Goal: Task Accomplishment & Management: Complete application form

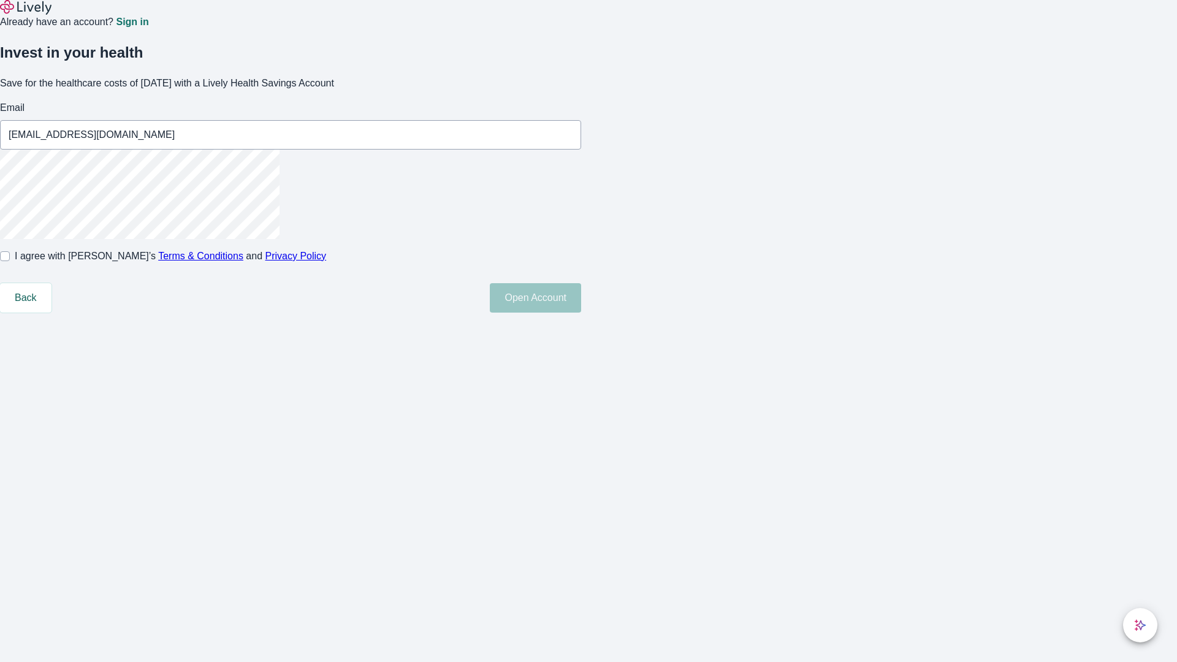
click at [10, 261] on input "I agree with Lively’s Terms & Conditions and Privacy Policy" at bounding box center [5, 256] width 10 height 10
checkbox input "true"
click at [581, 313] on button "Open Account" at bounding box center [535, 297] width 91 height 29
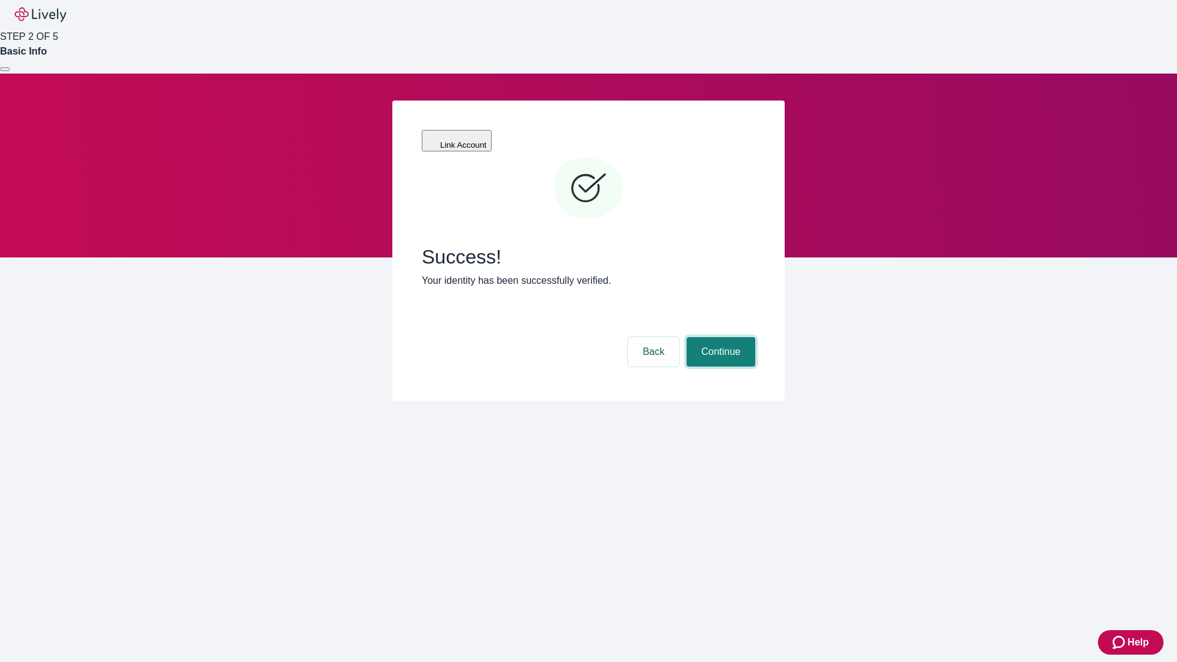
click at [719, 337] on button "Continue" at bounding box center [721, 351] width 69 height 29
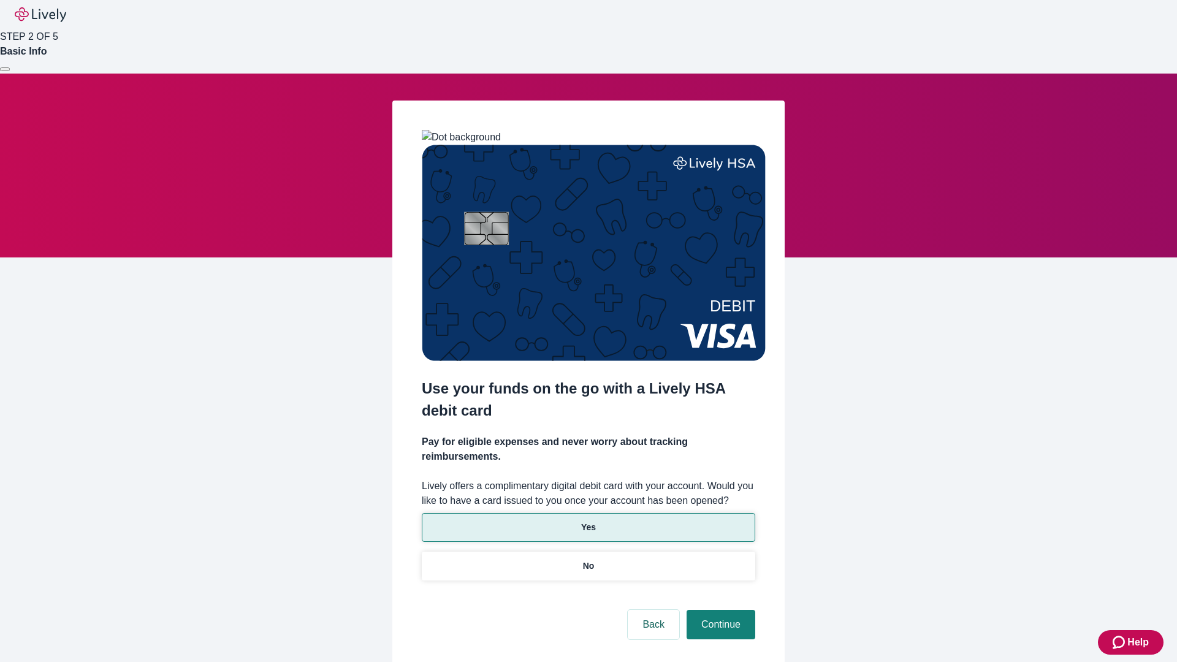
click at [588, 521] on p "Yes" at bounding box center [588, 527] width 15 height 13
click at [719, 610] on button "Continue" at bounding box center [721, 624] width 69 height 29
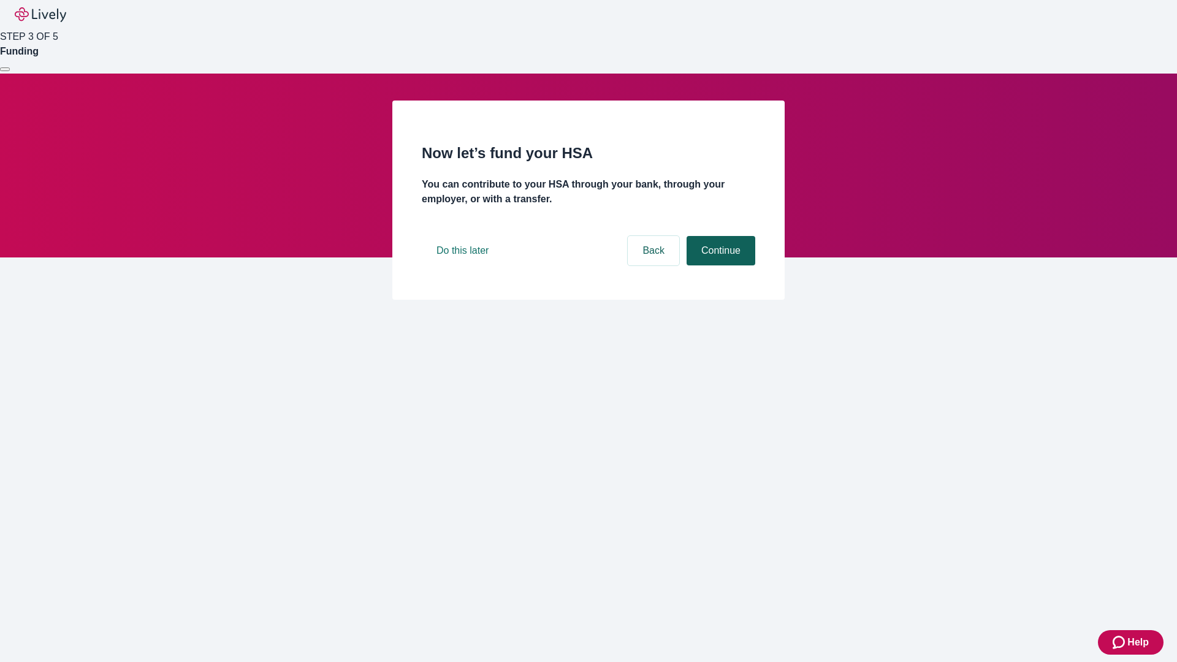
click at [719, 265] on button "Continue" at bounding box center [721, 250] width 69 height 29
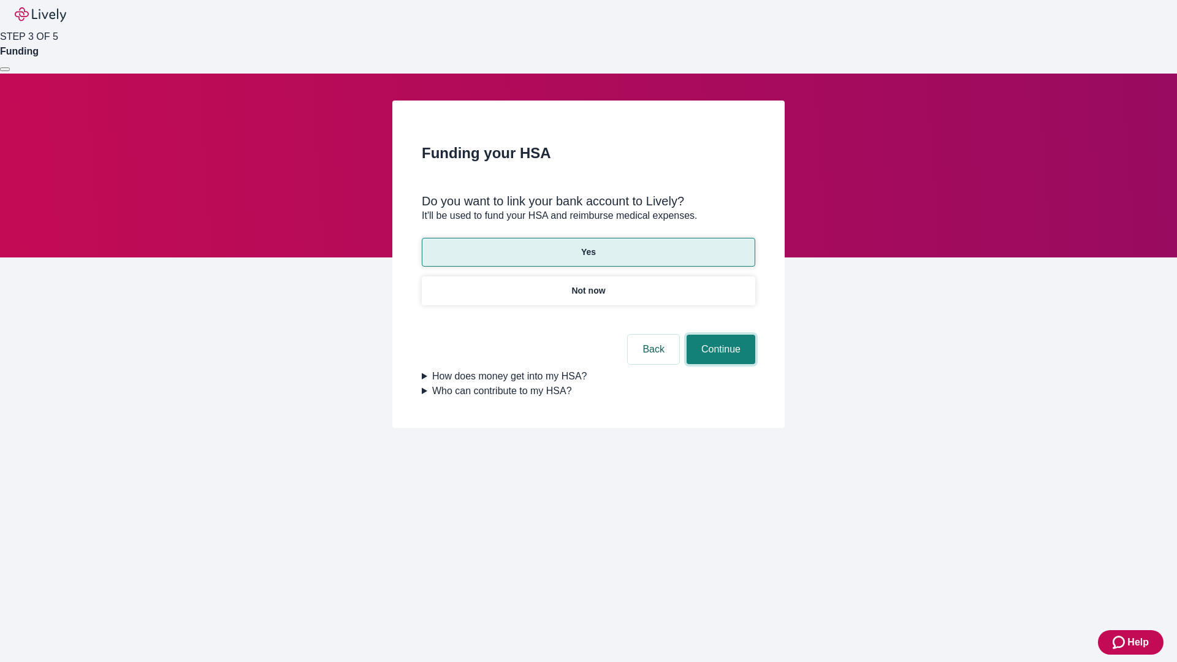
click at [719, 335] on button "Continue" at bounding box center [721, 349] width 69 height 29
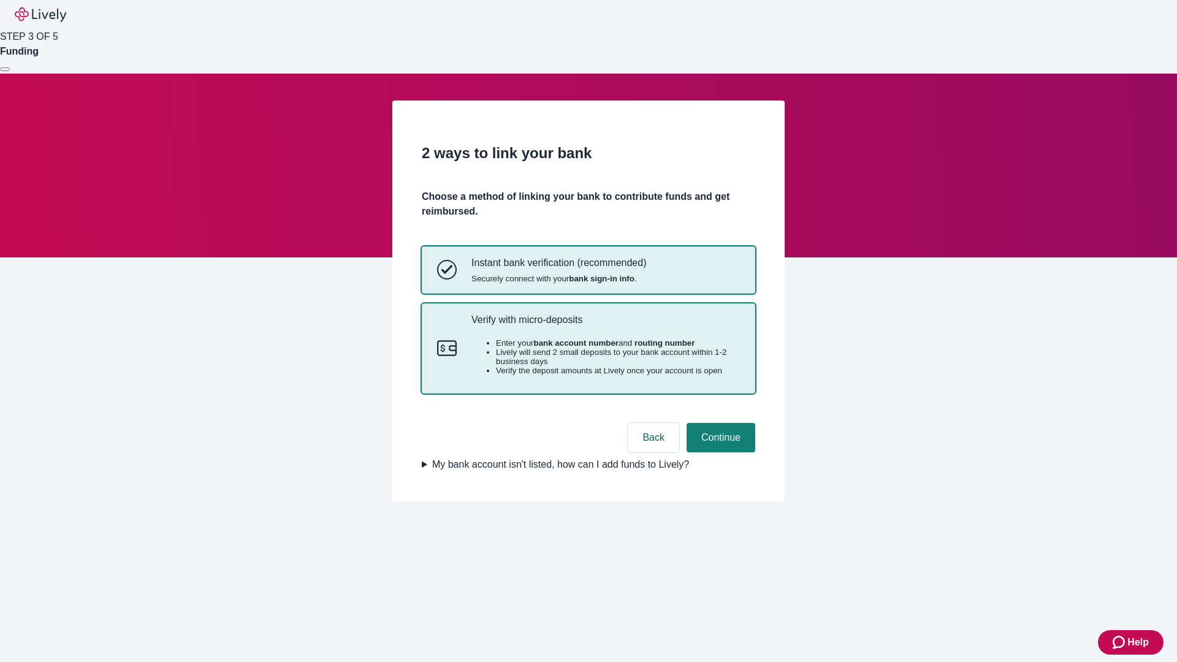
click at [605, 326] on p "Verify with micro-deposits" at bounding box center [606, 320] width 269 height 12
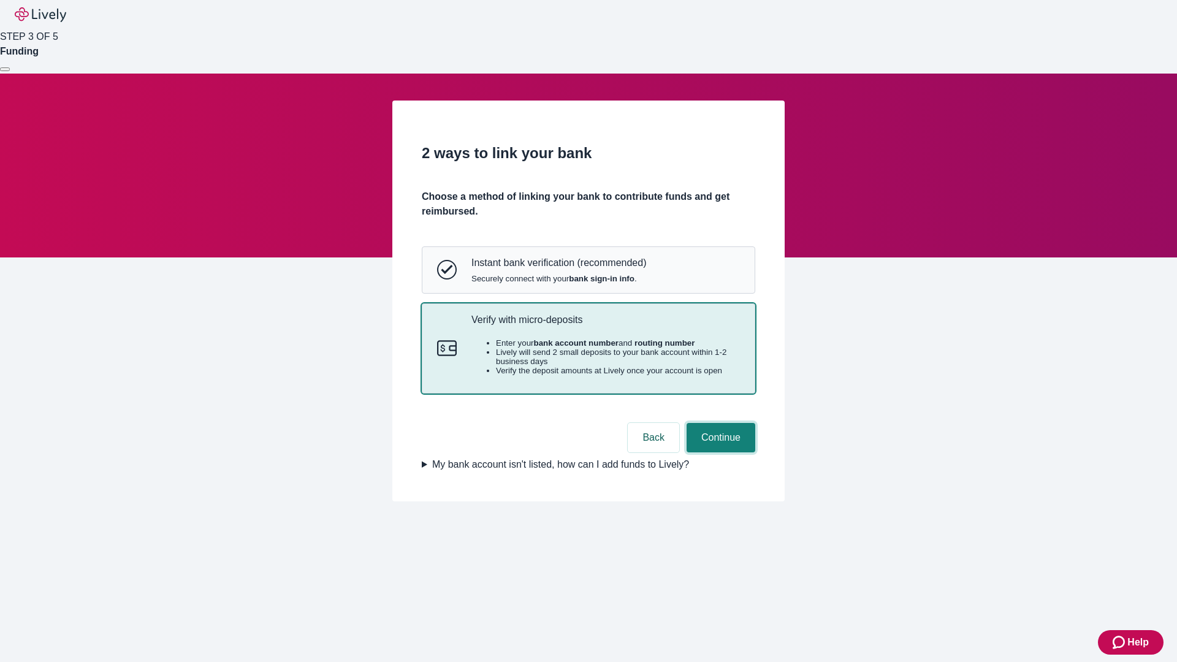
click at [719, 452] on button "Continue" at bounding box center [721, 437] width 69 height 29
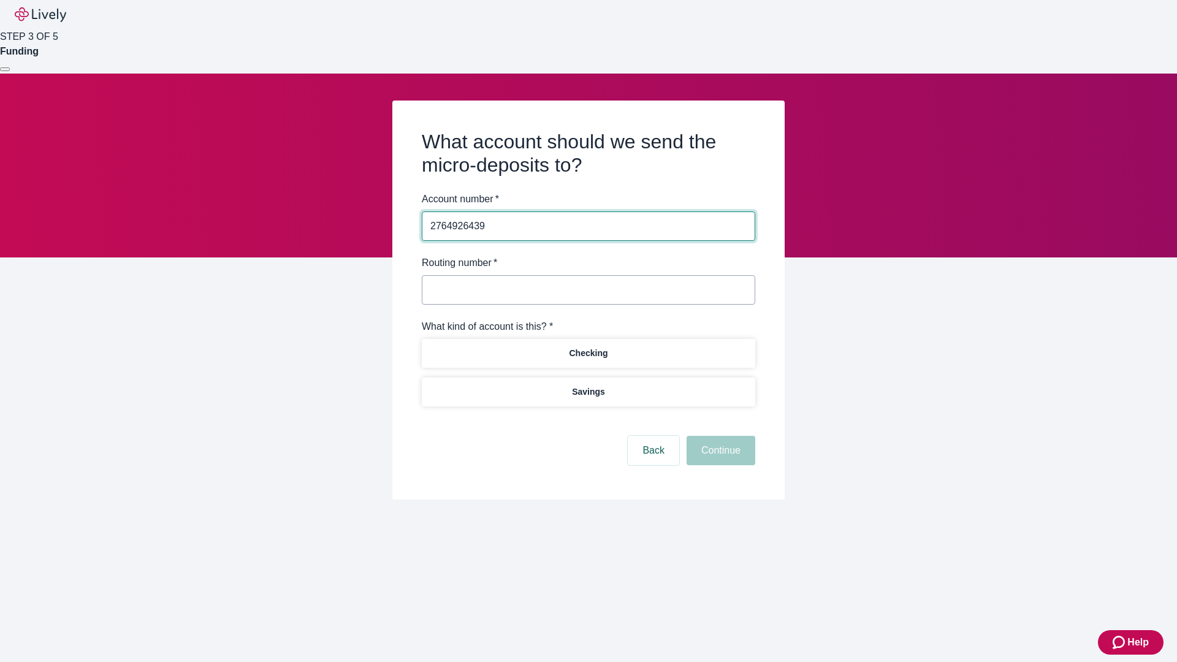
type input "2764926439"
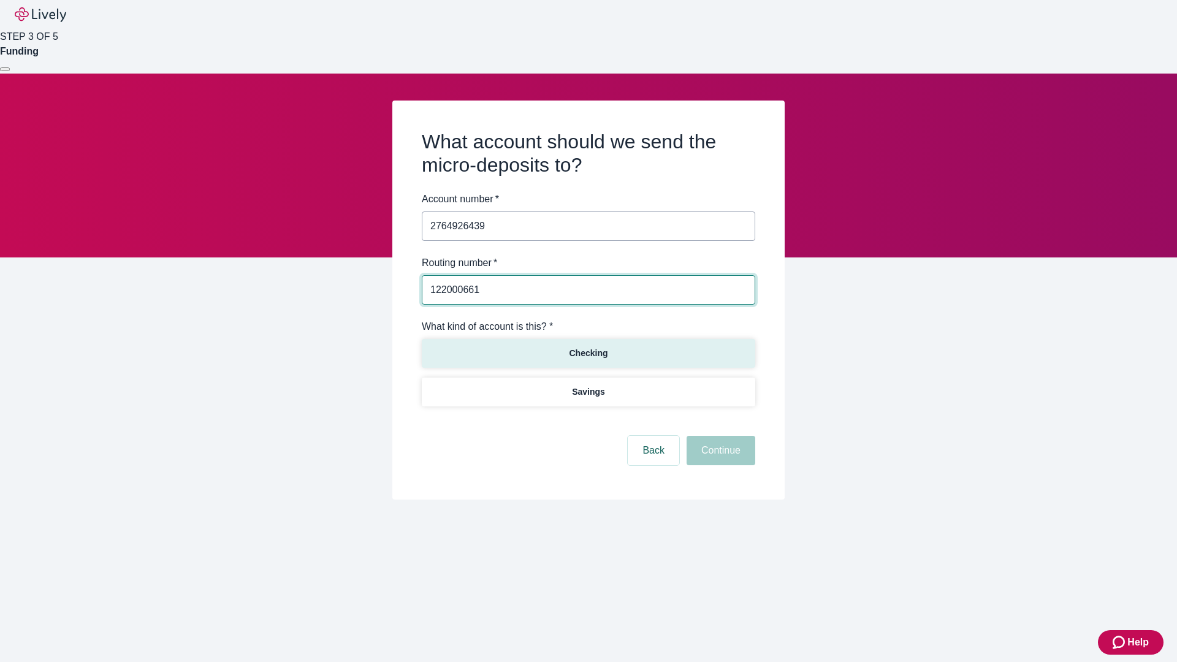
type input "122000661"
click at [588, 353] on p "Checking" at bounding box center [588, 353] width 39 height 13
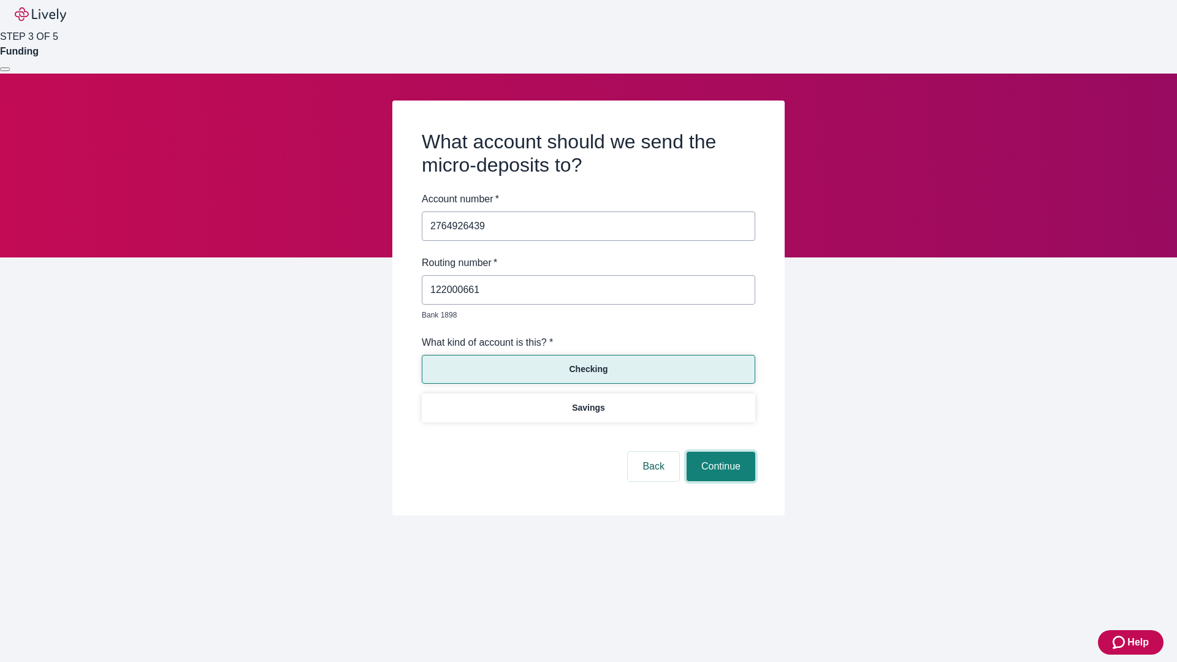
click at [719, 452] on button "Continue" at bounding box center [721, 466] width 69 height 29
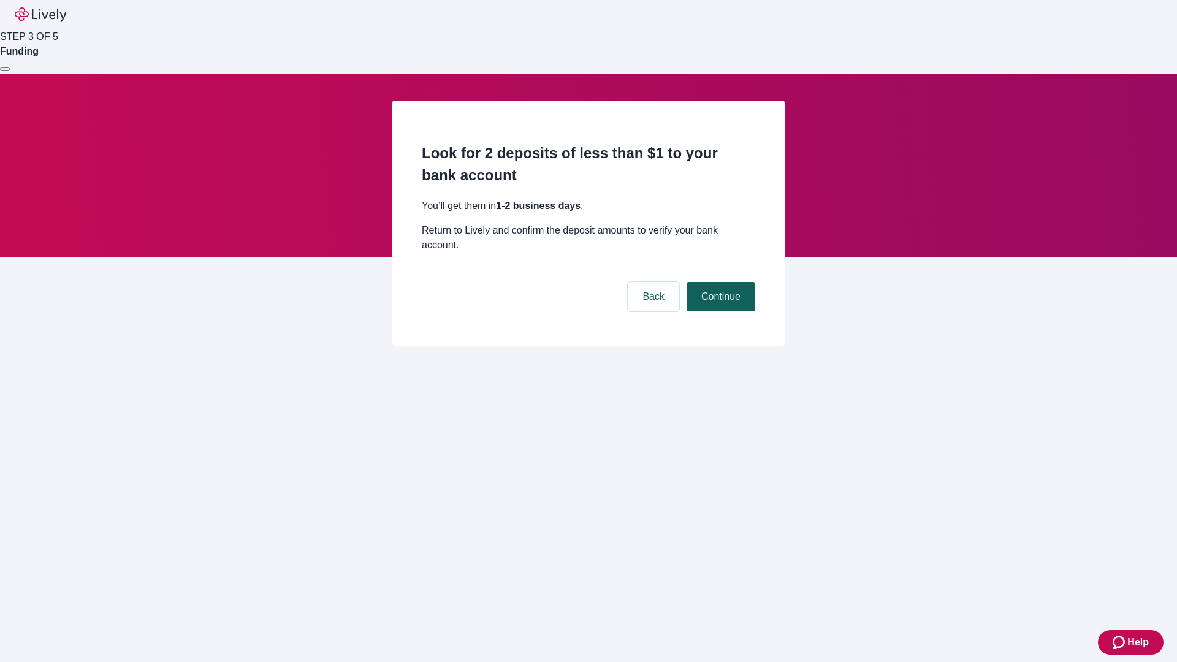
click at [719, 282] on button "Continue" at bounding box center [721, 296] width 69 height 29
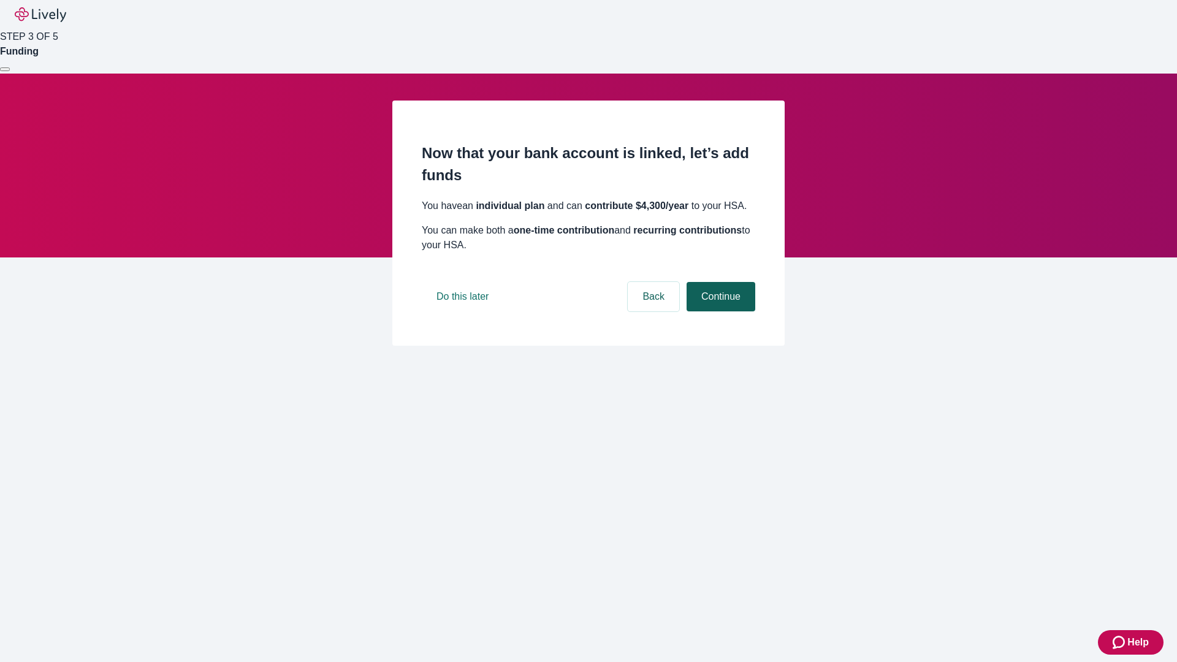
click at [719, 311] on button "Continue" at bounding box center [721, 296] width 69 height 29
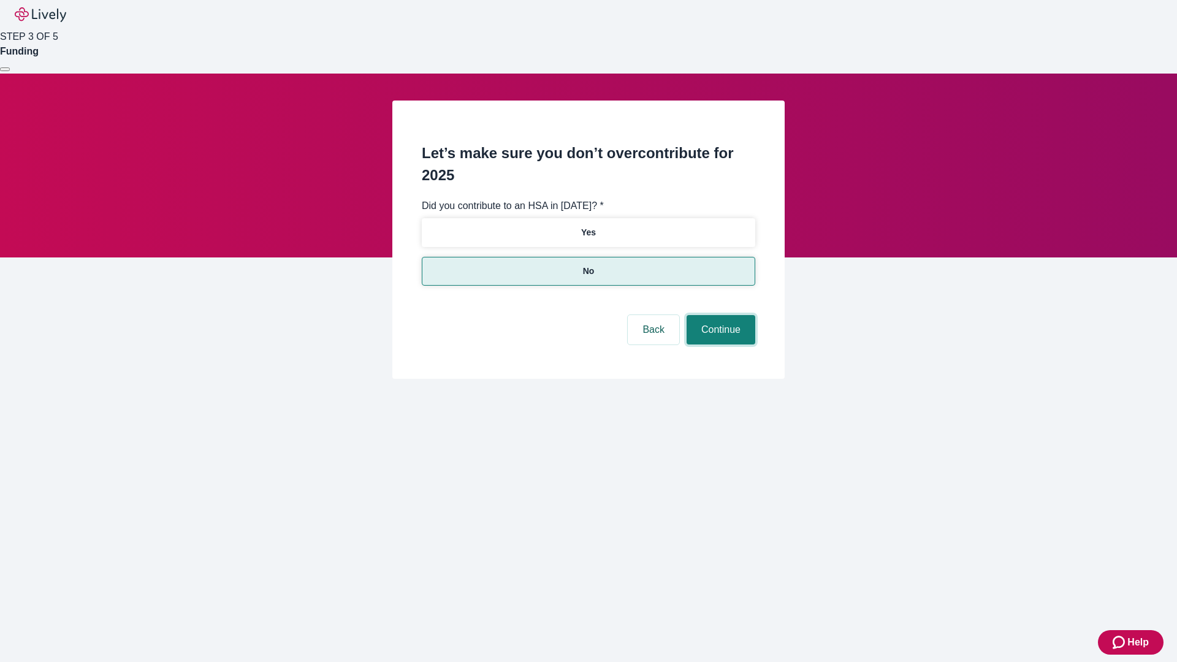
click at [719, 315] on button "Continue" at bounding box center [721, 329] width 69 height 29
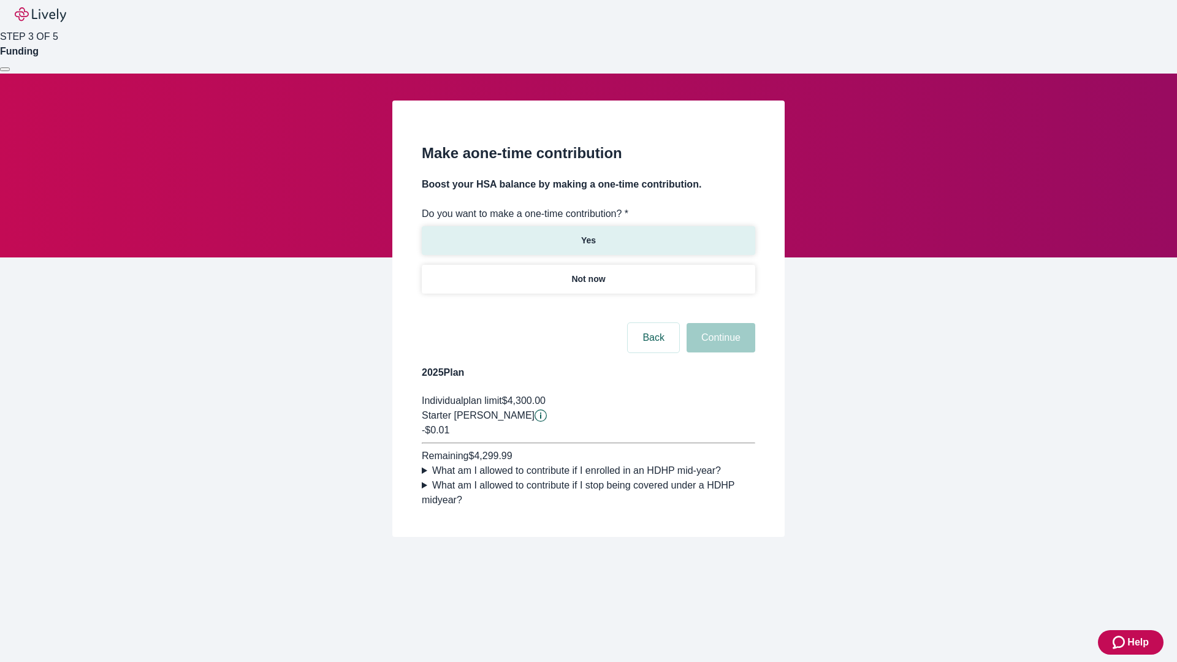
click at [588, 234] on p "Yes" at bounding box center [588, 240] width 15 height 13
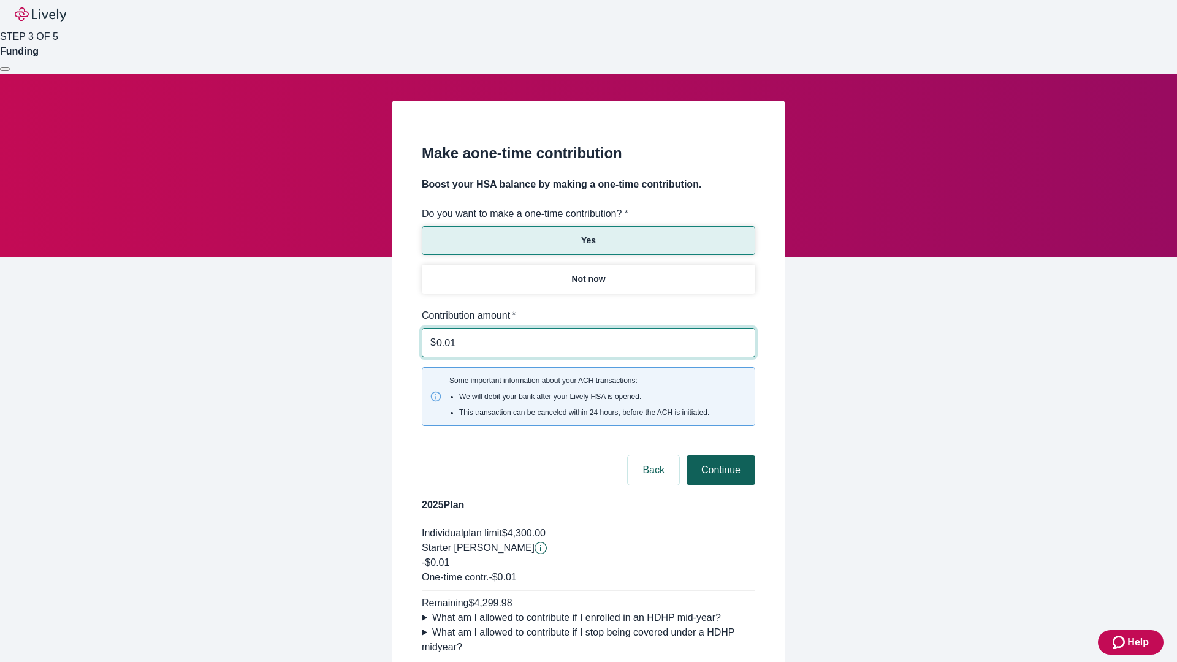
type input "0.01"
click at [719, 456] on button "Continue" at bounding box center [721, 470] width 69 height 29
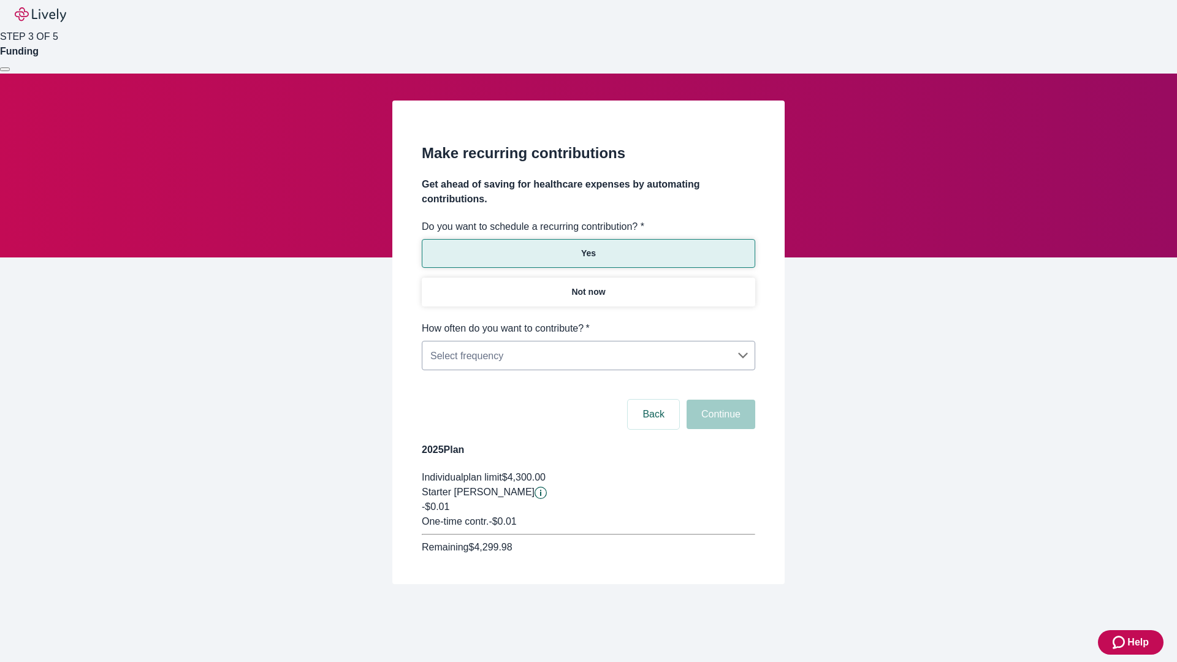
click at [588, 321] on body "Help STEP 3 OF 5 Funding Make recurring contributions Get ahead of saving for h…" at bounding box center [588, 321] width 1177 height 643
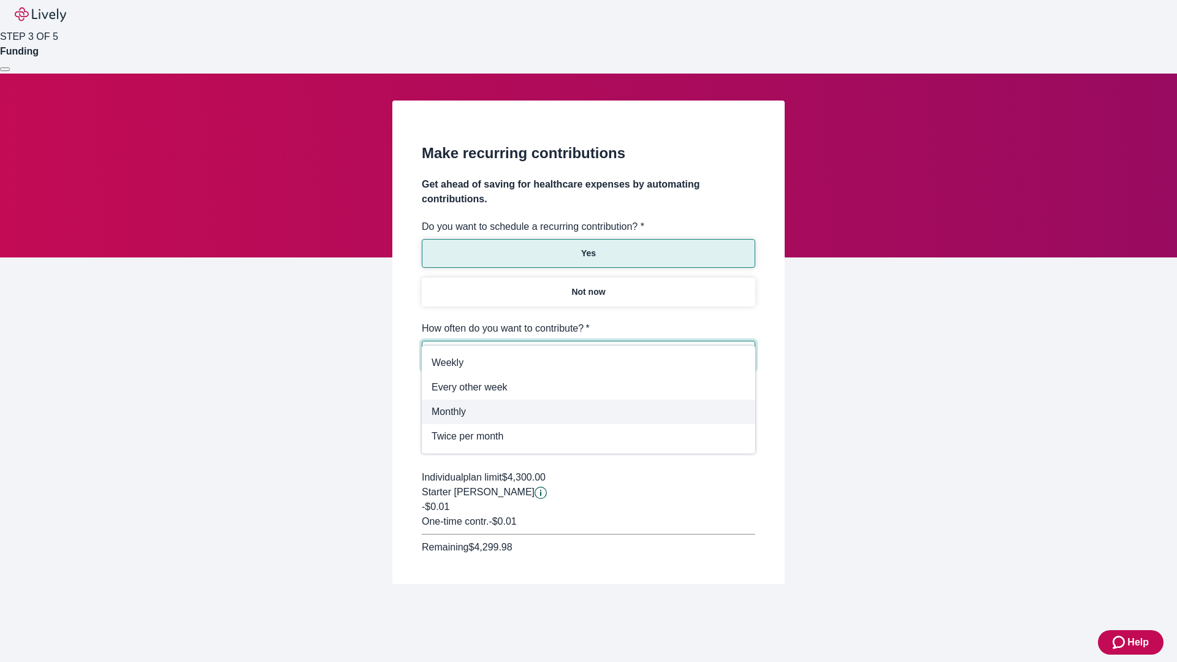
click at [589, 412] on span "Monthly" at bounding box center [589, 412] width 314 height 15
type input "Monthly"
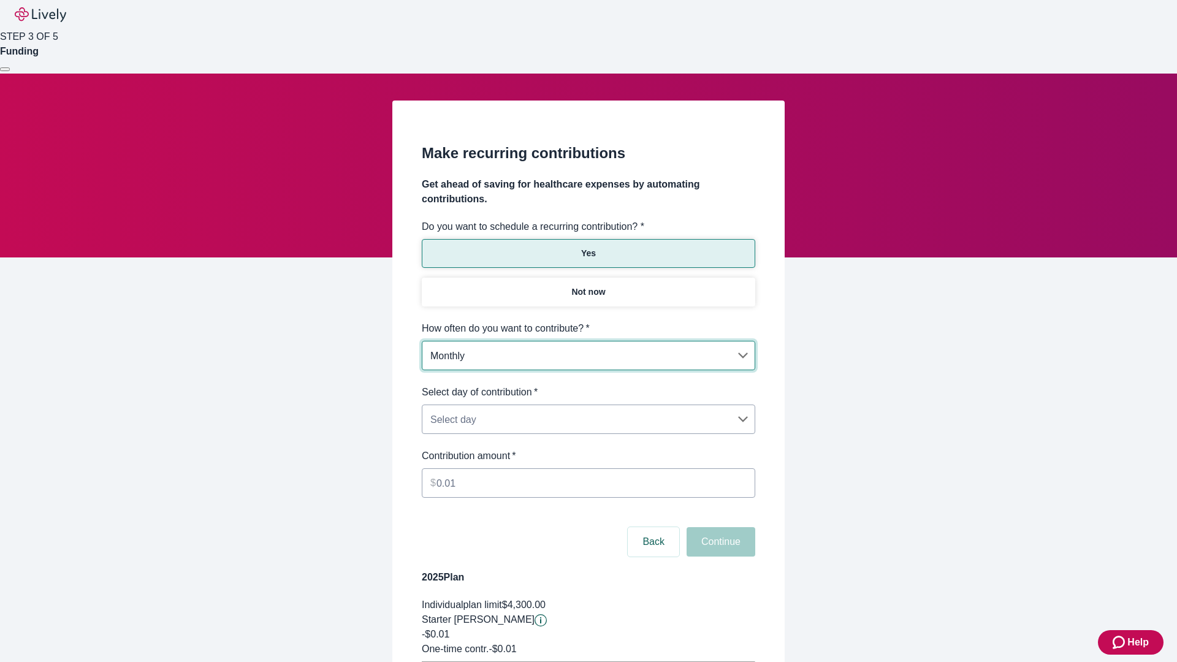
click at [588, 385] on body "Help STEP 3 OF 5 Funding Make recurring contributions Get ahead of saving for h…" at bounding box center [588, 385] width 1177 height 771
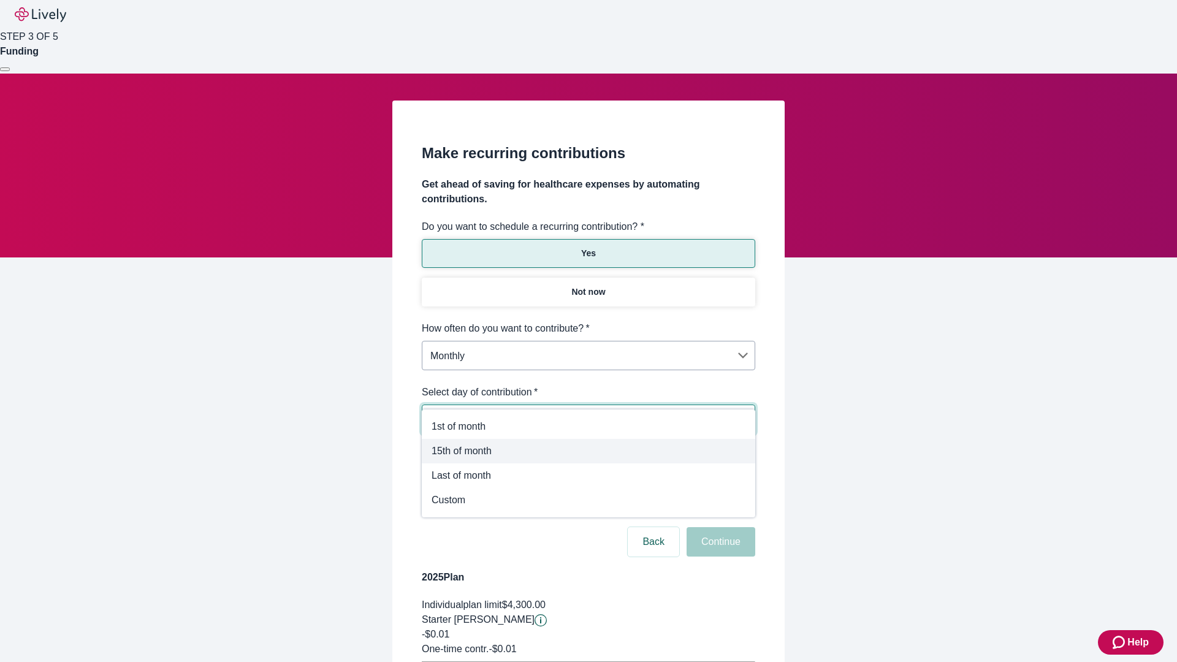
click at [589, 451] on span "15th of month" at bounding box center [589, 451] width 314 height 15
type input "Monthly15th"
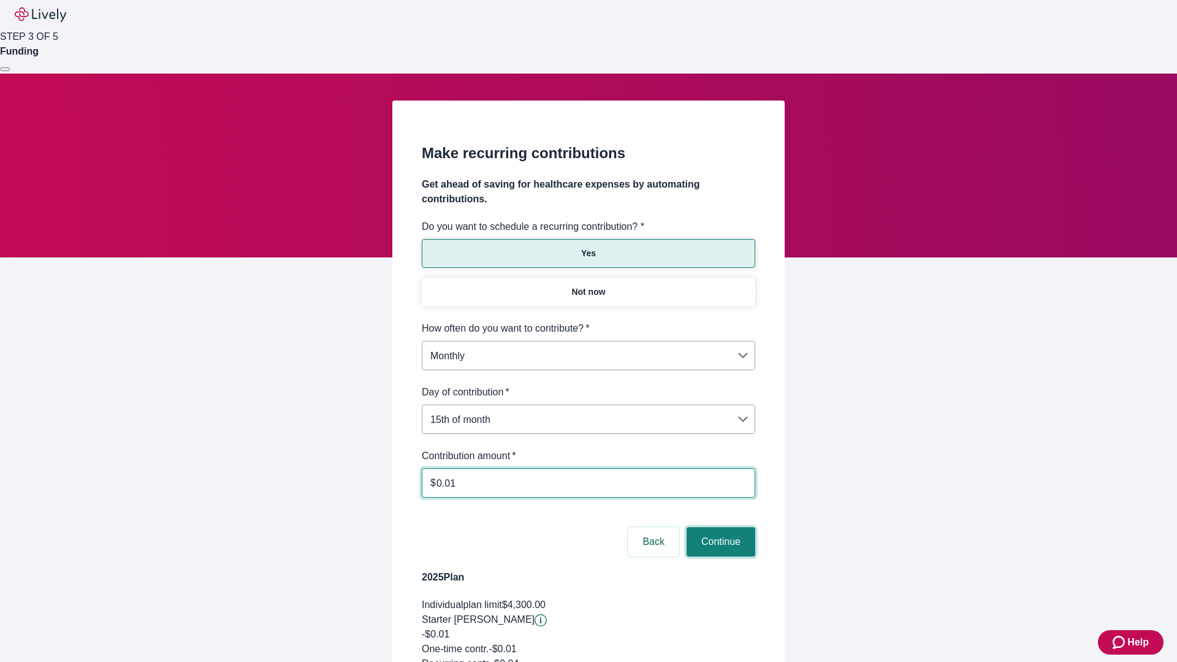
click at [719, 527] on button "Continue" at bounding box center [721, 541] width 69 height 29
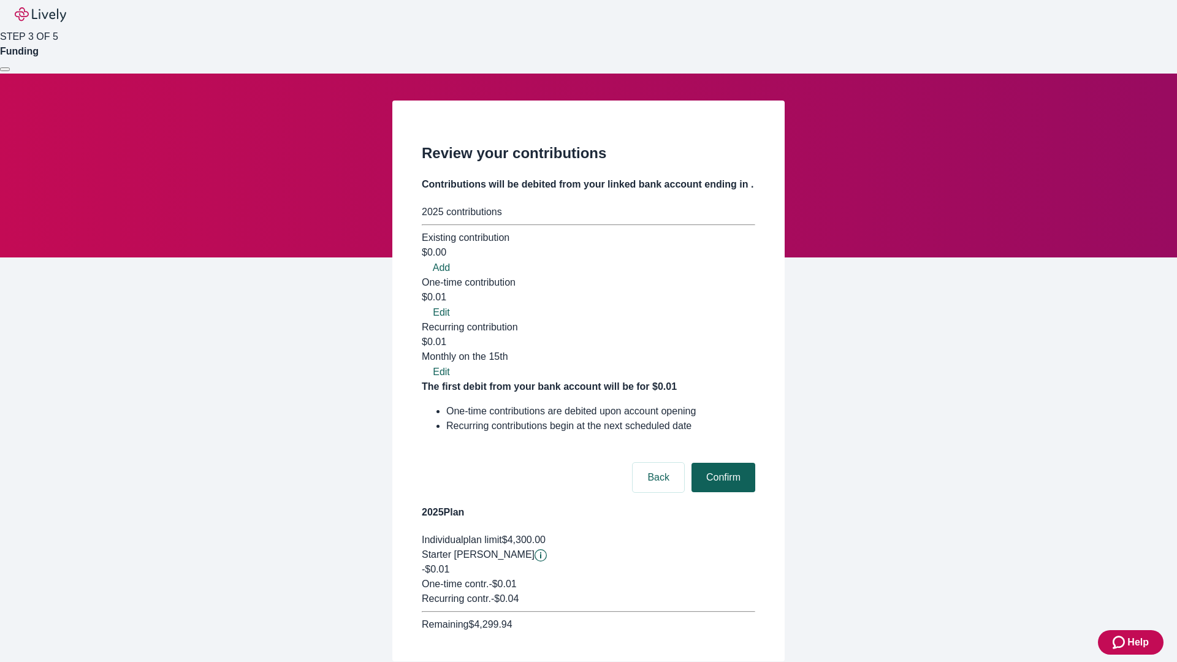
click at [722, 463] on button "Confirm" at bounding box center [724, 477] width 64 height 29
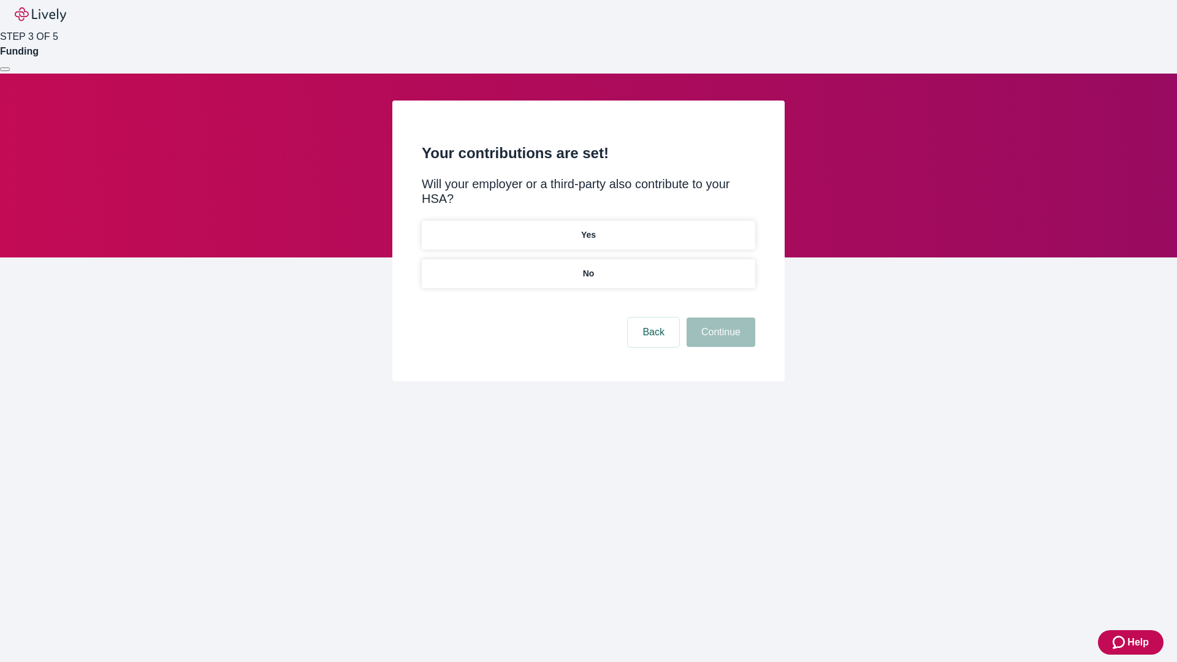
click at [588, 229] on p "Yes" at bounding box center [588, 235] width 15 height 13
click at [719, 318] on button "Continue" at bounding box center [721, 332] width 69 height 29
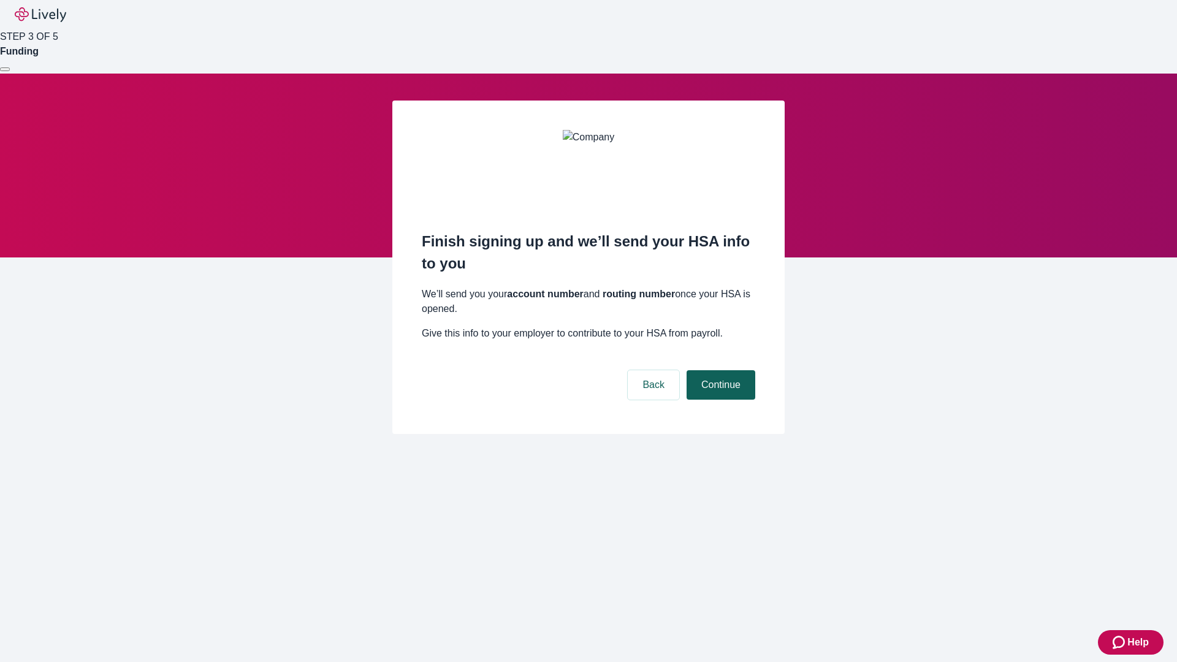
click at [719, 370] on button "Continue" at bounding box center [721, 384] width 69 height 29
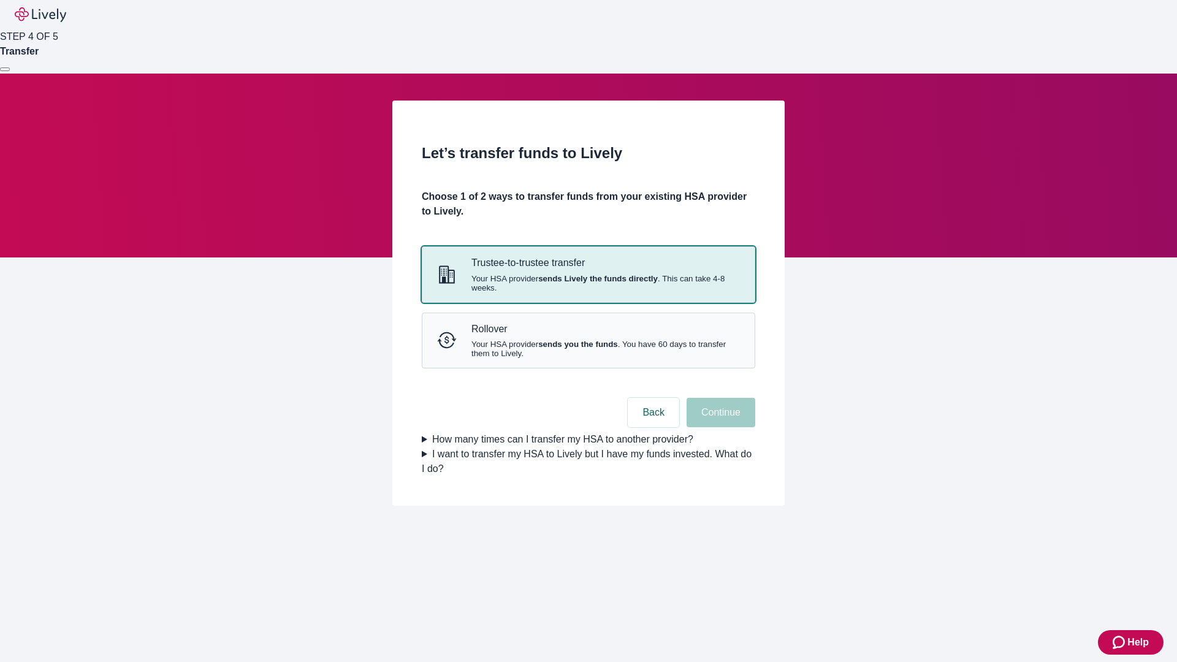
click at [588, 283] on strong "sends Lively the funds directly" at bounding box center [598, 278] width 120 height 9
click at [719, 427] on button "Continue" at bounding box center [721, 412] width 69 height 29
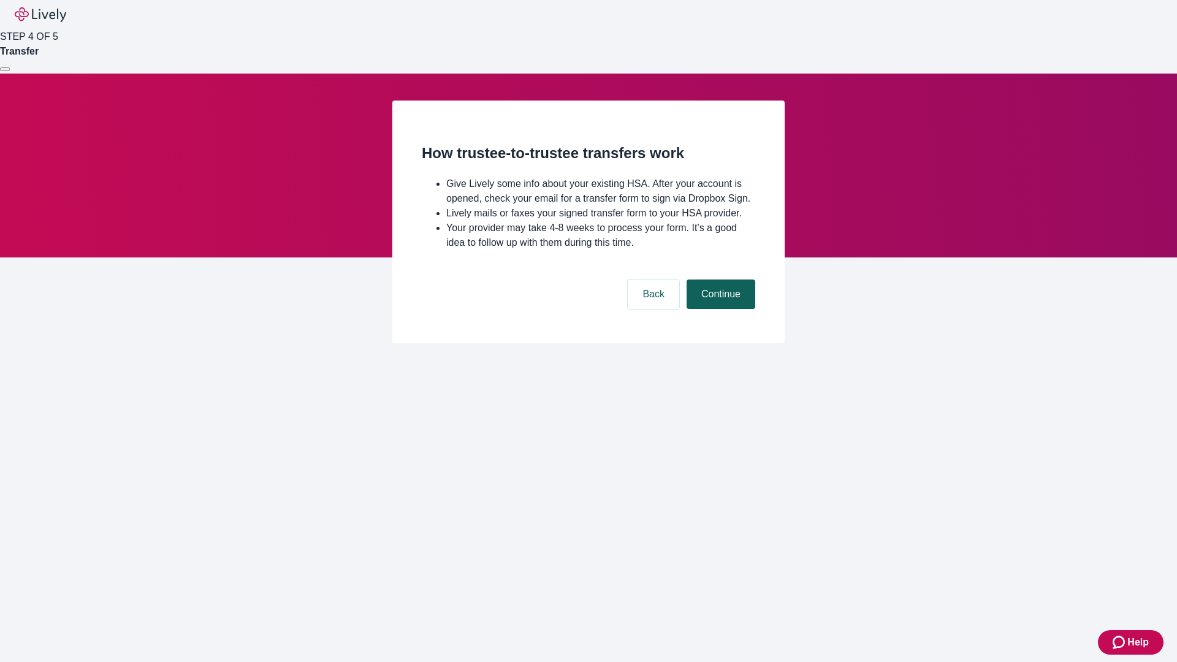
click at [719, 309] on button "Continue" at bounding box center [721, 294] width 69 height 29
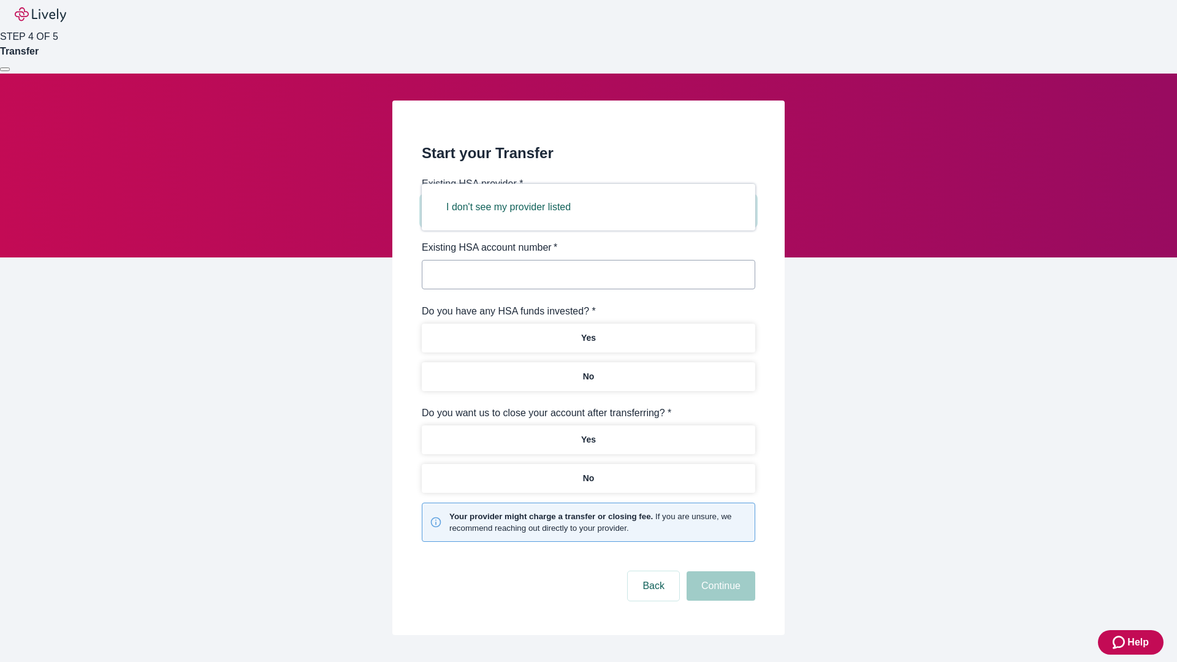
click at [513, 207] on button "I don't see my provider listed" at bounding box center [509, 207] width 154 height 29
type input "Other"
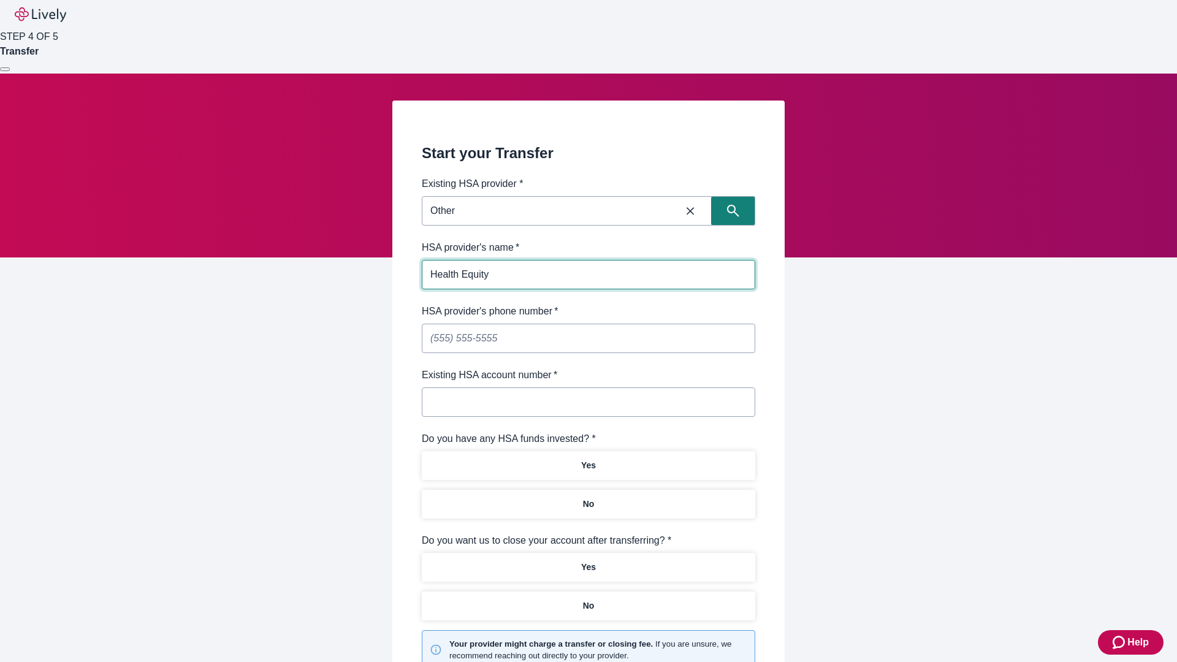
type input "Health Equity"
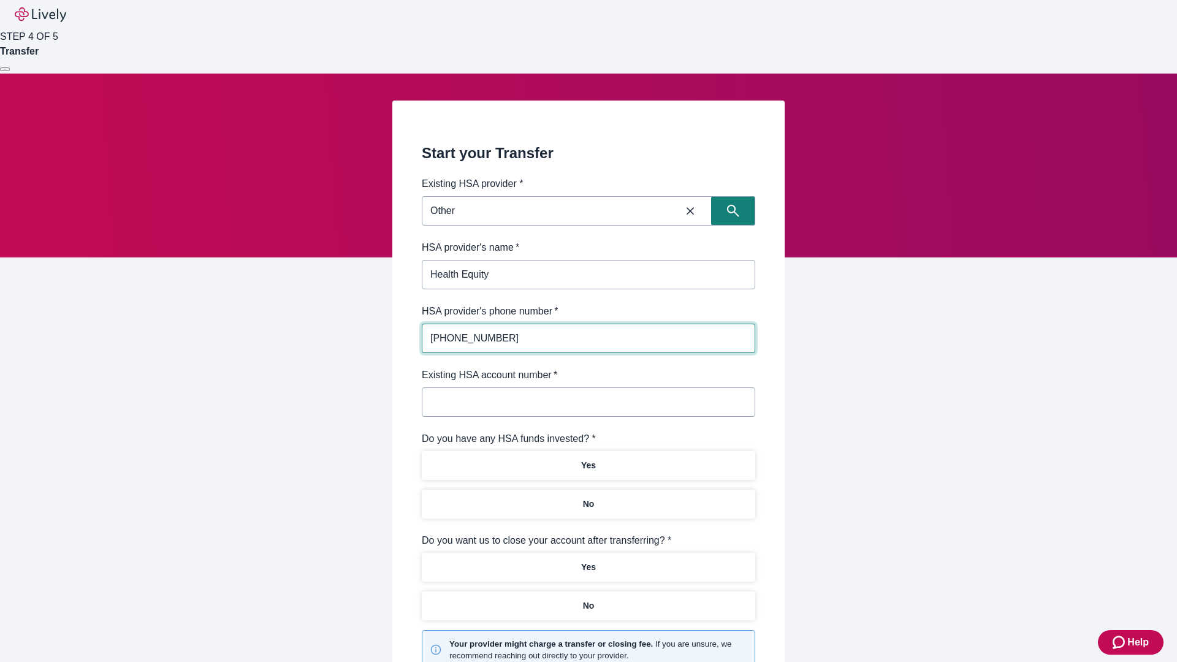
type input "(434) 343-4344"
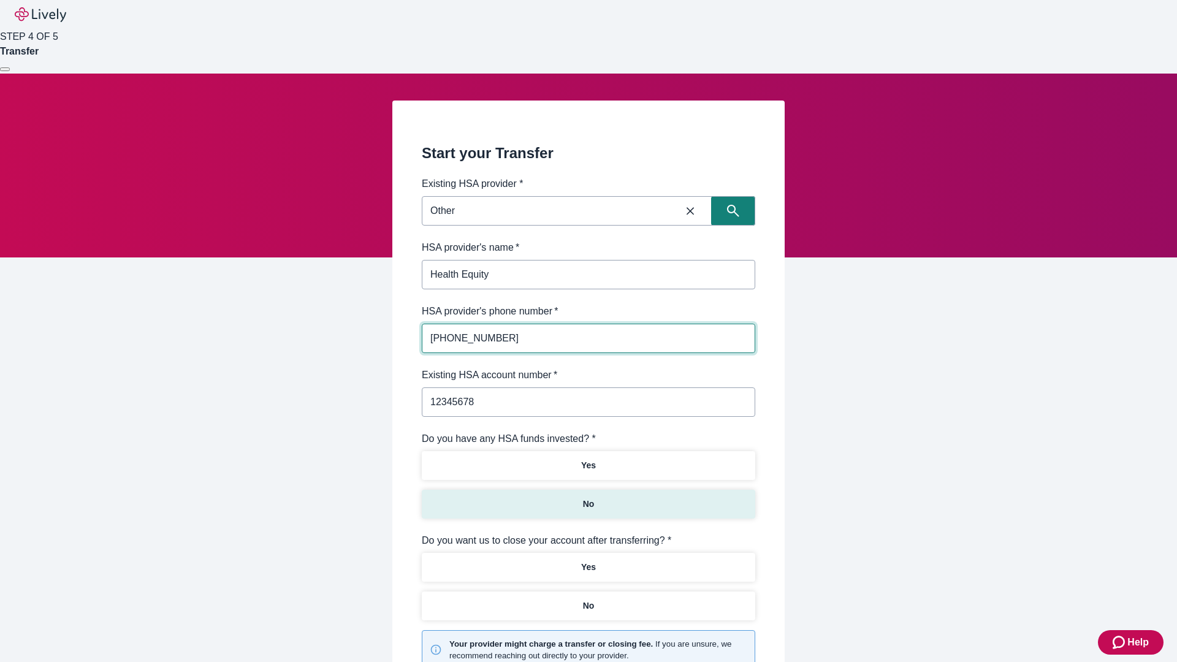
type input "12345678"
click at [588, 498] on p "No" at bounding box center [589, 504] width 12 height 13
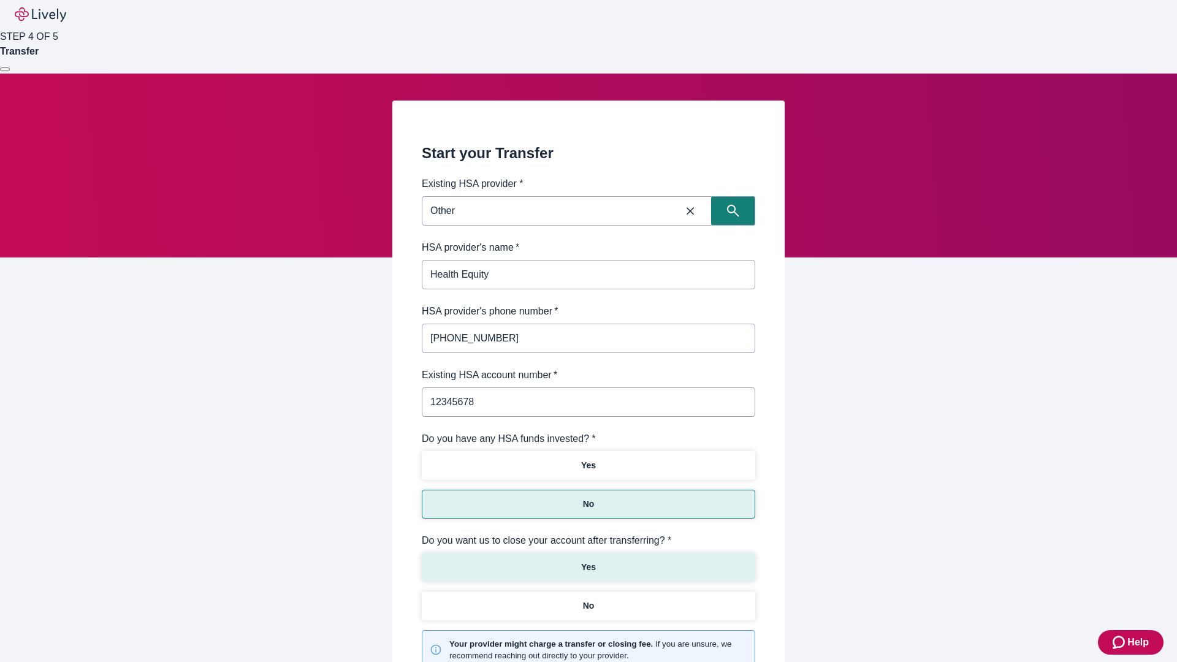
click at [588, 561] on p "Yes" at bounding box center [588, 567] width 15 height 13
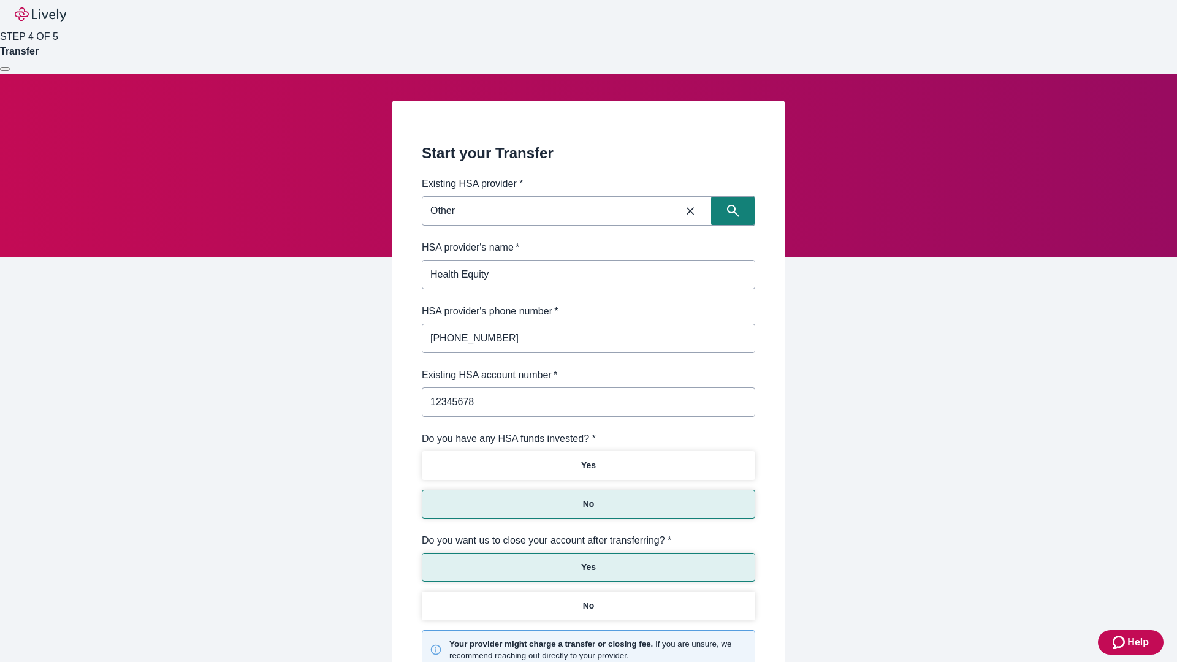
scroll to position [128, 0]
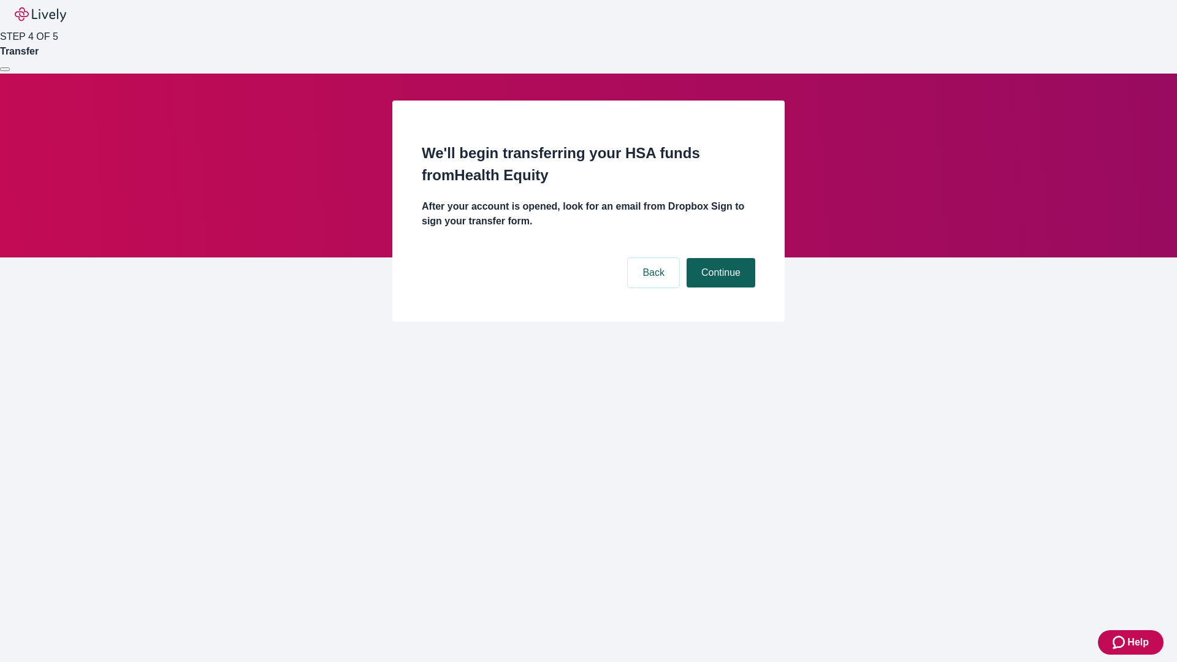
click at [719, 258] on button "Continue" at bounding box center [721, 272] width 69 height 29
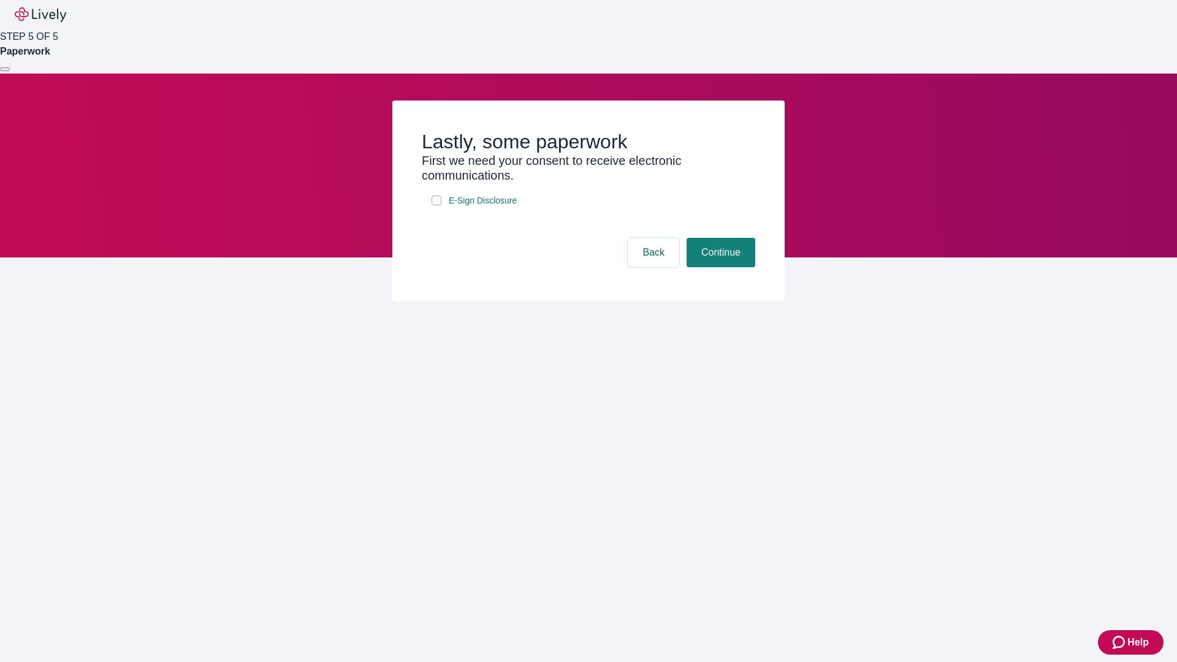
click at [437, 205] on input "E-Sign Disclosure" at bounding box center [437, 201] width 10 height 10
checkbox input "true"
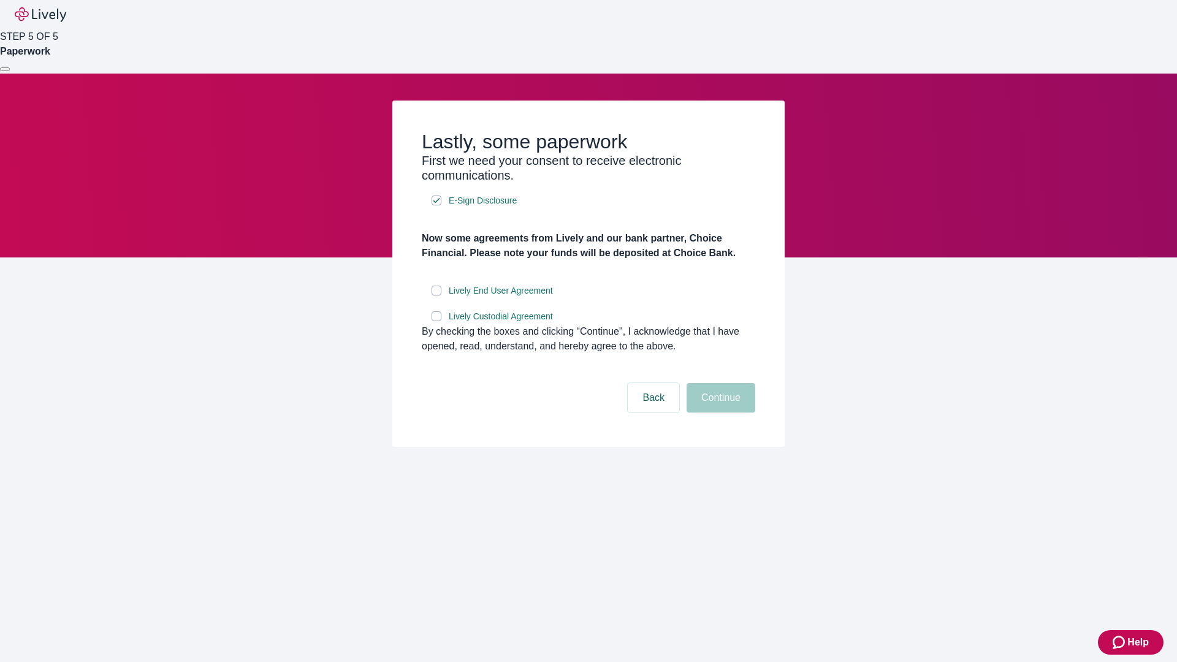
click at [437, 296] on input "Lively End User Agreement" at bounding box center [437, 291] width 10 height 10
checkbox input "true"
click at [437, 321] on input "Lively Custodial Agreement" at bounding box center [437, 316] width 10 height 10
checkbox input "true"
click at [719, 413] on button "Continue" at bounding box center [721, 397] width 69 height 29
